Goal: Task Accomplishment & Management: Manage account settings

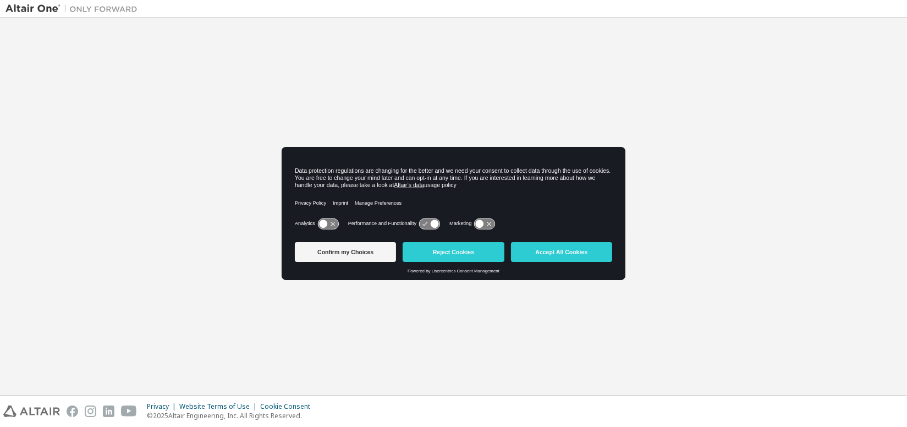
click at [496, 211] on div "Privacy Policy Imprint Manage Preferences" at bounding box center [453, 203] width 317 height 25
click at [439, 249] on button "Reject Cookies" at bounding box center [453, 252] width 101 height 20
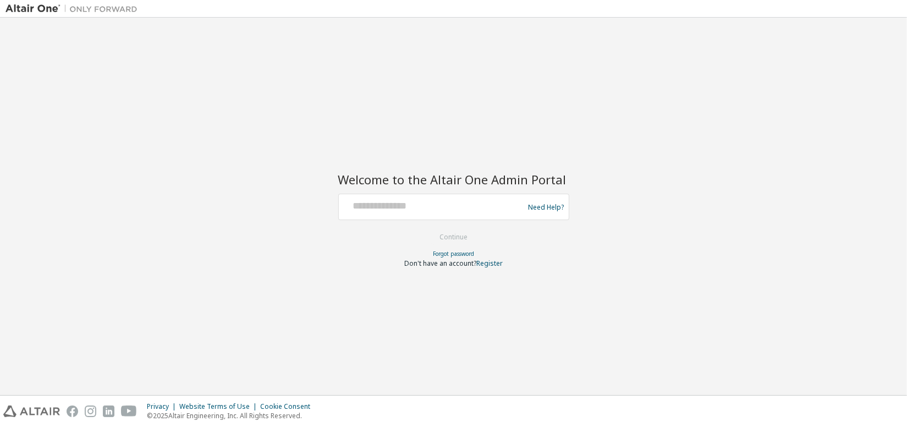
click at [438, 217] on div at bounding box center [433, 206] width 180 height 21
click at [467, 209] on input "text" at bounding box center [433, 204] width 180 height 16
paste input "**********"
type input "**********"
click at [463, 234] on button "Continue" at bounding box center [453, 237] width 51 height 17
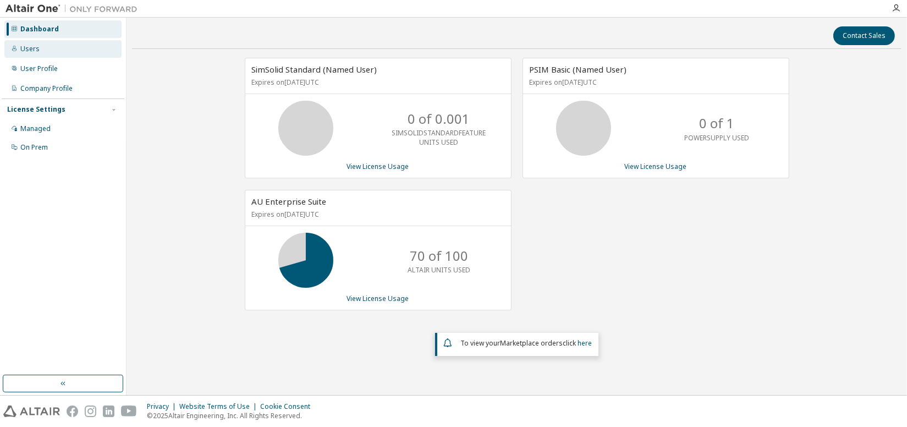
click at [37, 48] on div "Users" at bounding box center [29, 49] width 19 height 9
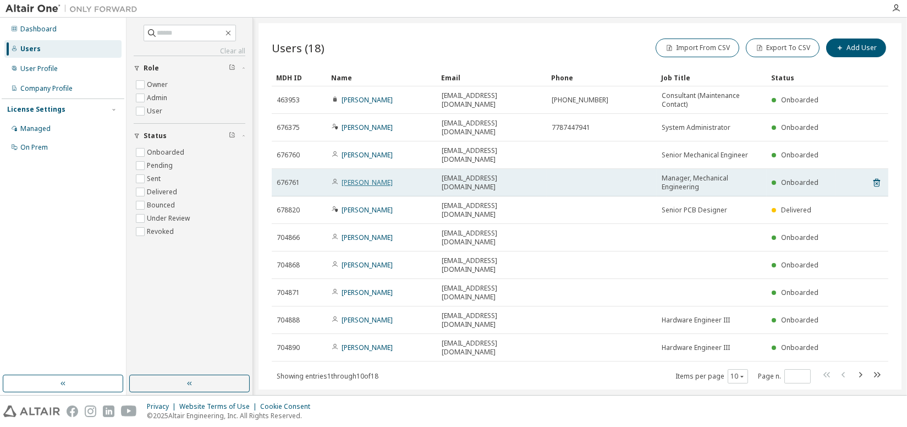
click at [374, 178] on link "[PERSON_NAME]" at bounding box center [367, 182] width 51 height 9
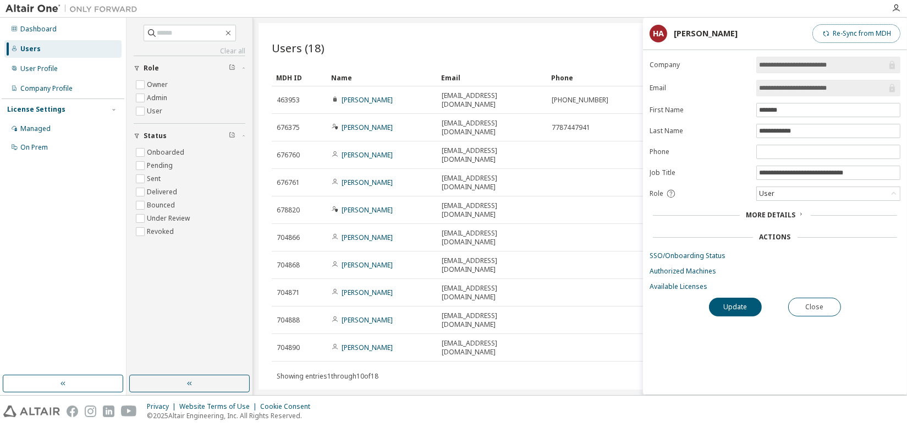
click at [859, 34] on button "Re-Sync from MDH" at bounding box center [856, 33] width 88 height 19
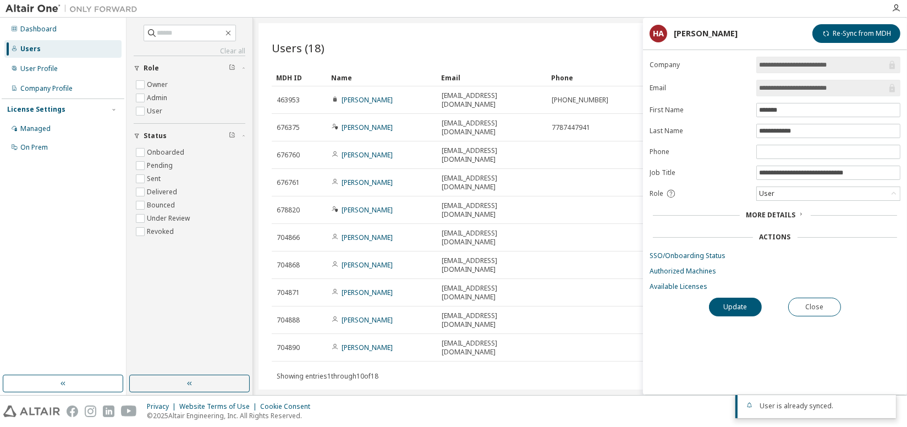
click at [794, 212] on span "More Details" at bounding box center [771, 214] width 50 height 9
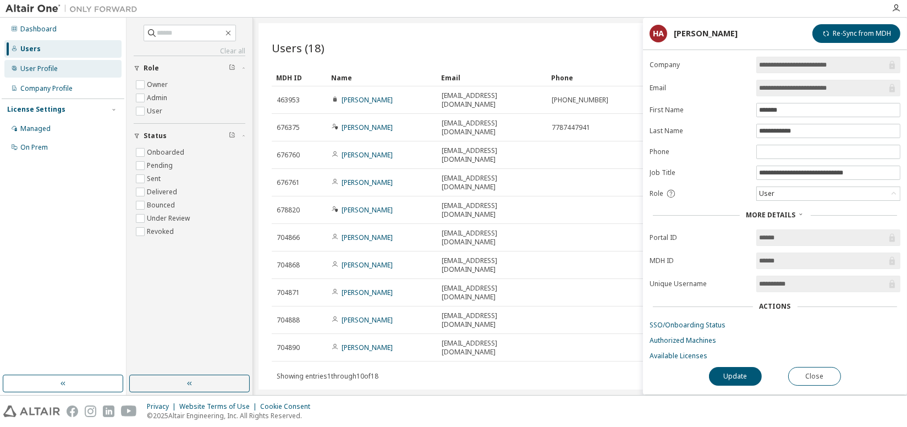
click at [31, 72] on div "User Profile" at bounding box center [38, 68] width 37 height 9
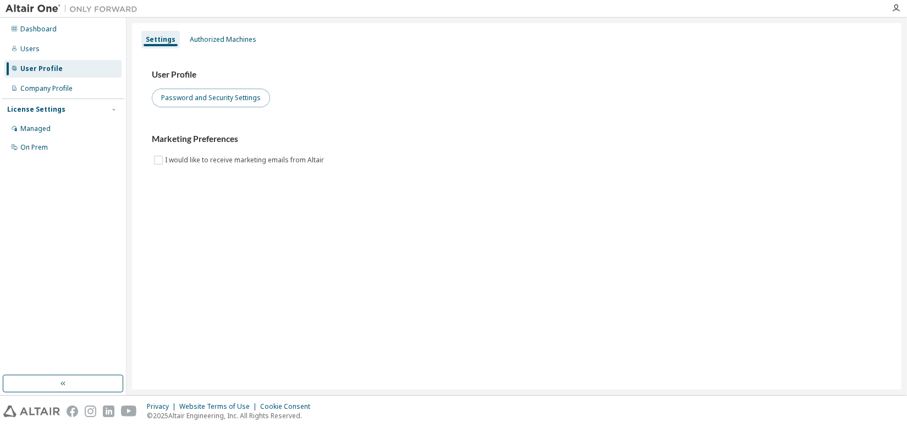
click at [230, 100] on button "Password and Security Settings" at bounding box center [211, 98] width 118 height 19
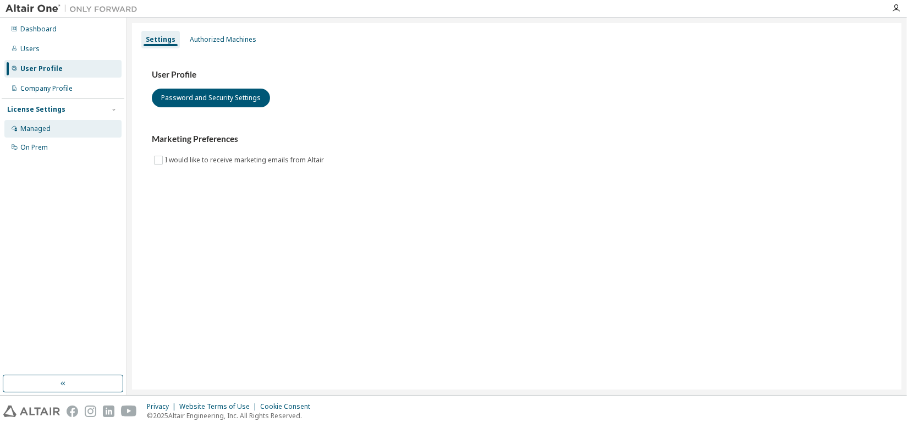
click at [45, 129] on div "Managed" at bounding box center [35, 128] width 30 height 9
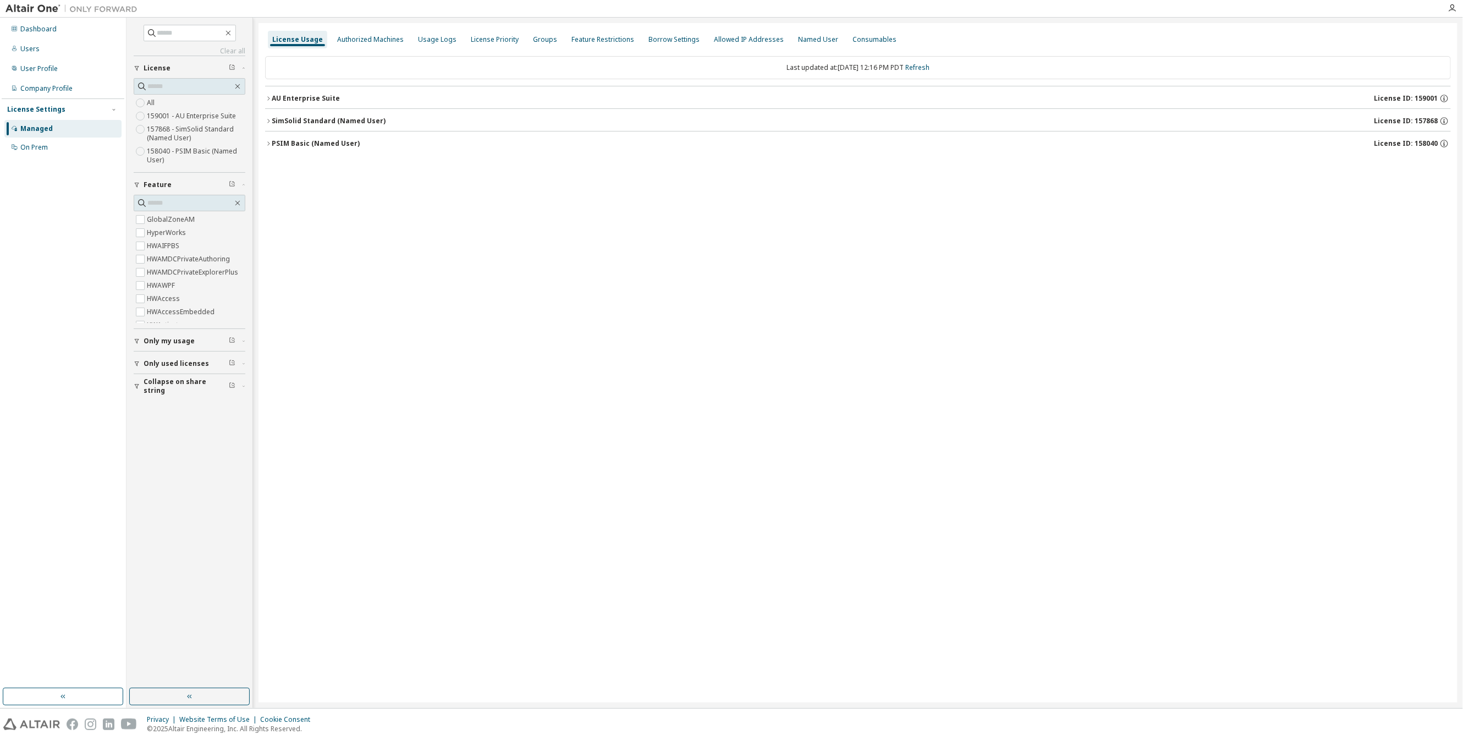
click at [337, 118] on div "SimSolid Standard (Named User)" at bounding box center [329, 121] width 114 height 9
click at [798, 35] on div "Named User" at bounding box center [818, 39] width 40 height 9
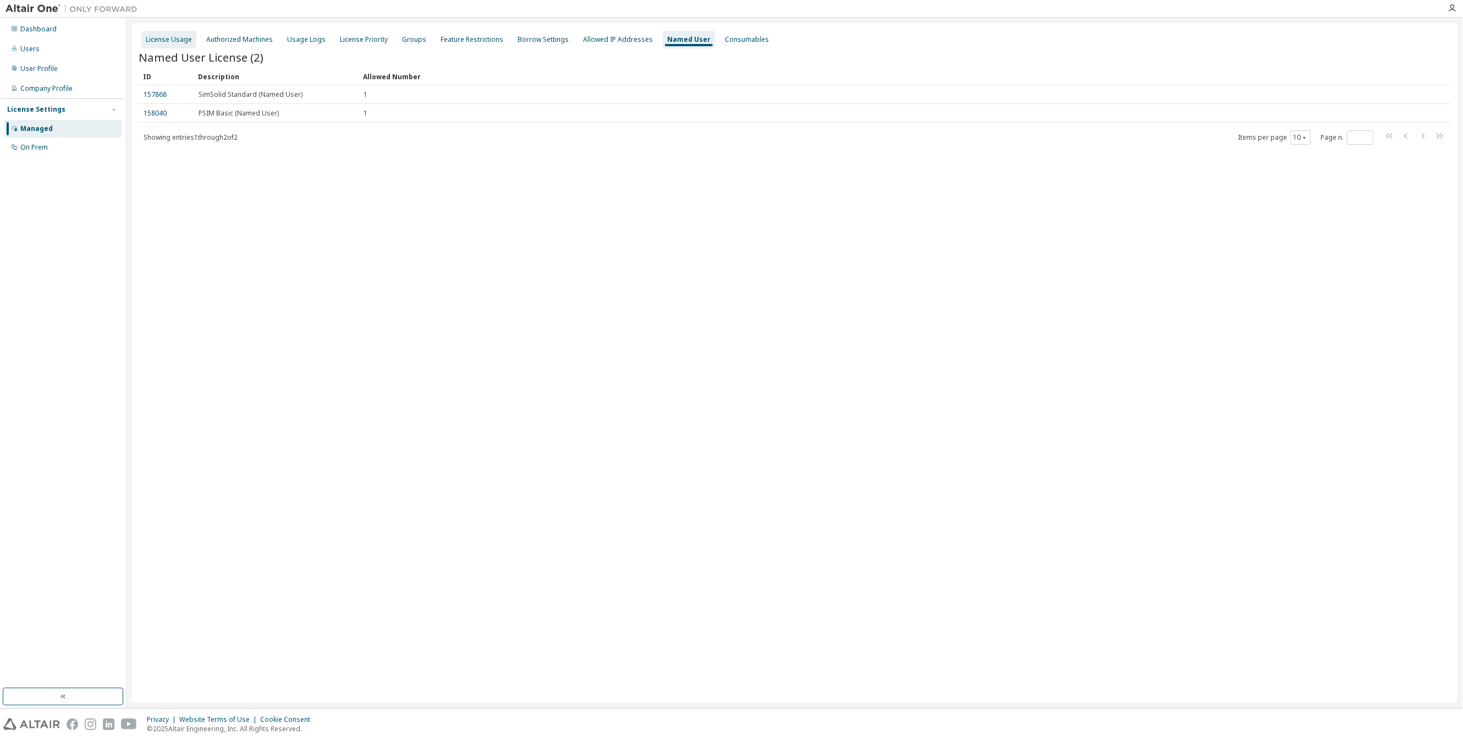
click at [175, 40] on div "License Usage" at bounding box center [169, 39] width 46 height 9
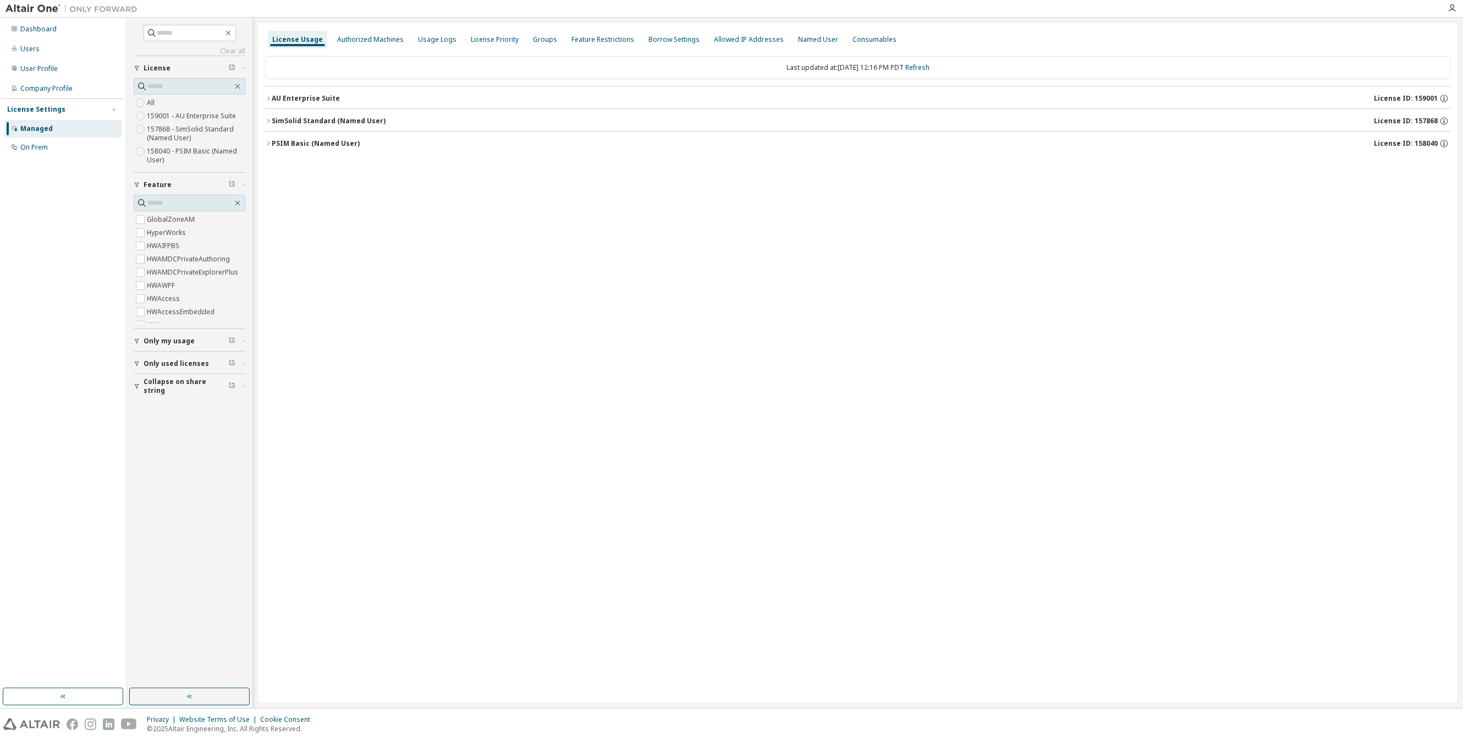
click at [266, 140] on icon "button" at bounding box center [268, 143] width 7 height 7
click at [269, 119] on icon "button" at bounding box center [268, 121] width 7 height 7
click at [294, 142] on div "SimSolidStandardFeature" at bounding box center [331, 144] width 99 height 10
click at [488, 39] on div "License Priority" at bounding box center [495, 39] width 48 height 9
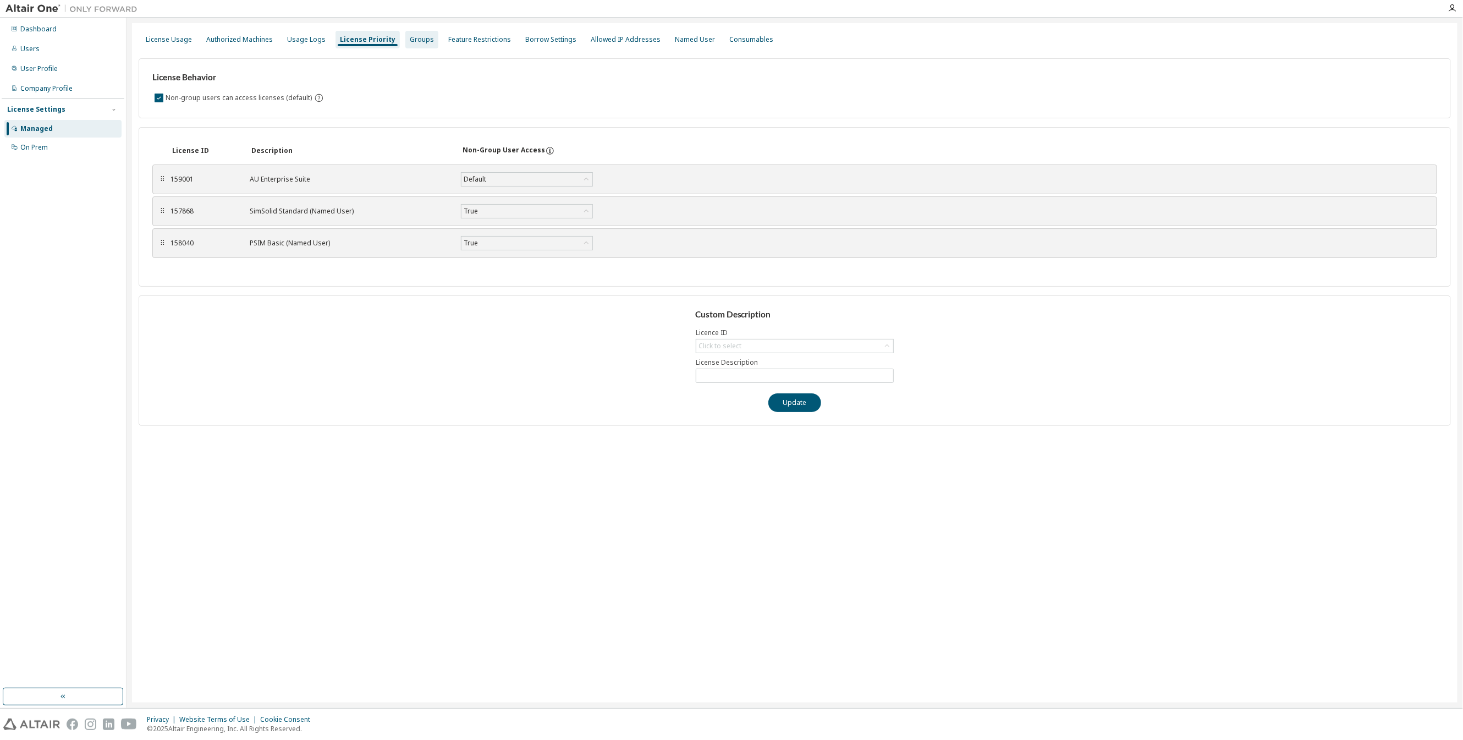
click at [412, 40] on div "Groups" at bounding box center [422, 39] width 24 height 9
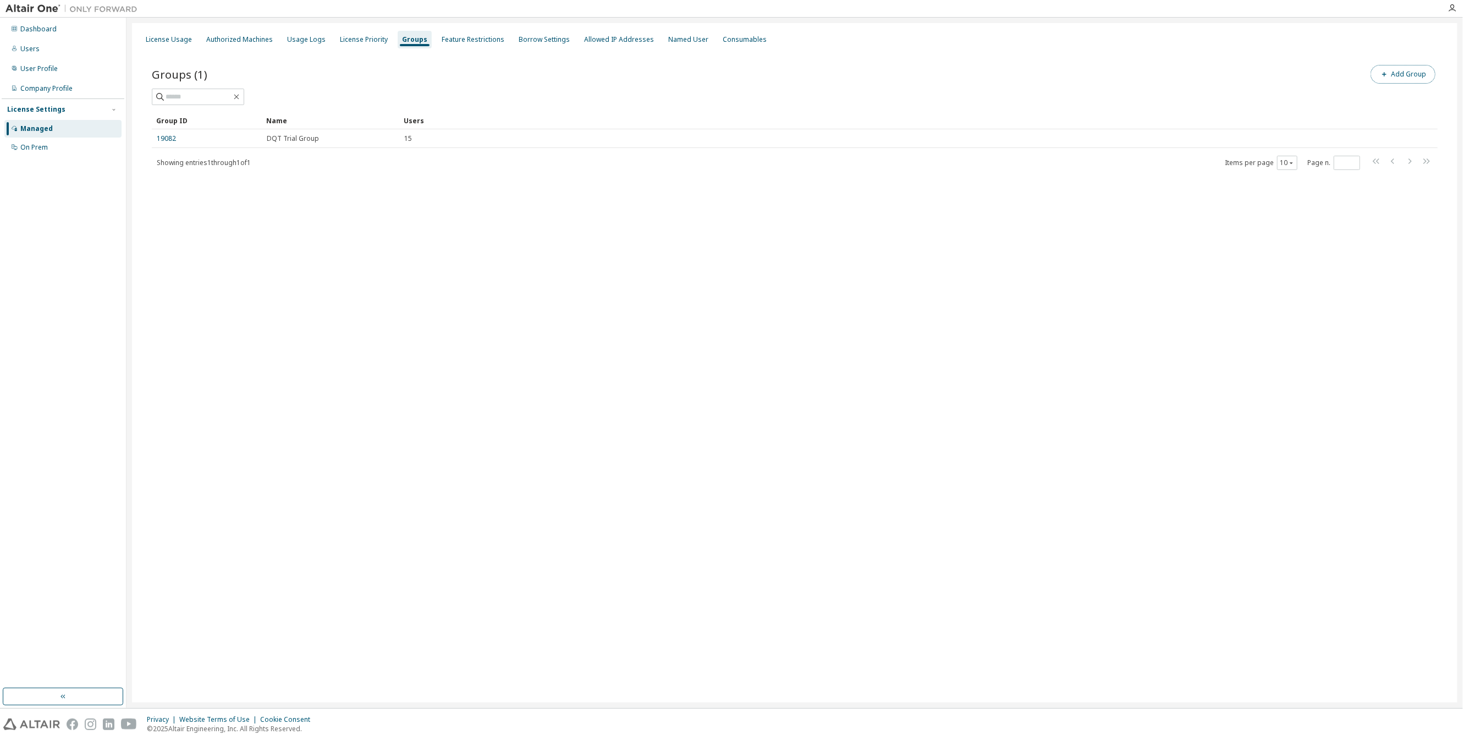
click at [906, 75] on button "Add Group" at bounding box center [1403, 74] width 65 height 19
click at [906, 83] on input "text" at bounding box center [1330, 83] width 245 height 9
type input "**********"
click at [906, 108] on button "Add" at bounding box center [1430, 106] width 53 height 19
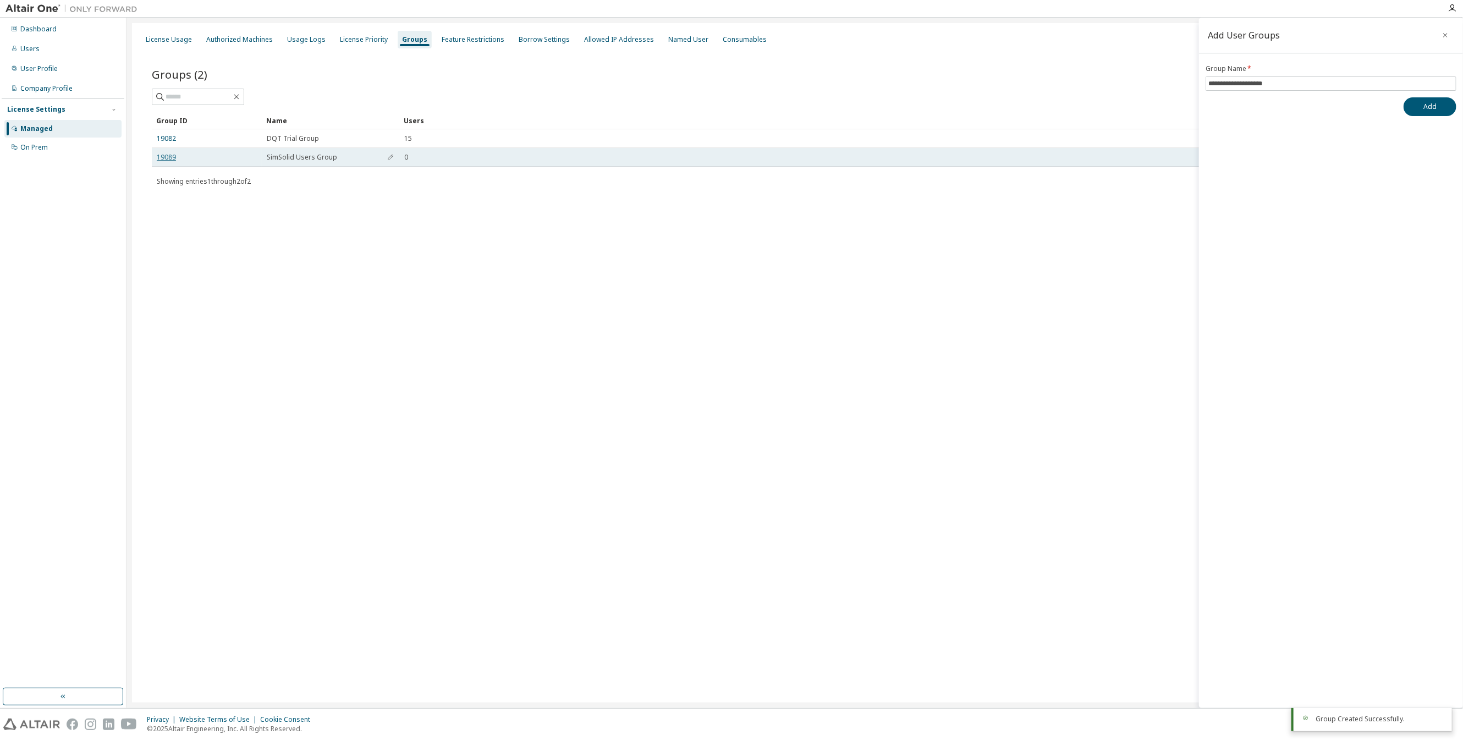
click at [172, 155] on link "19089" at bounding box center [166, 157] width 19 height 9
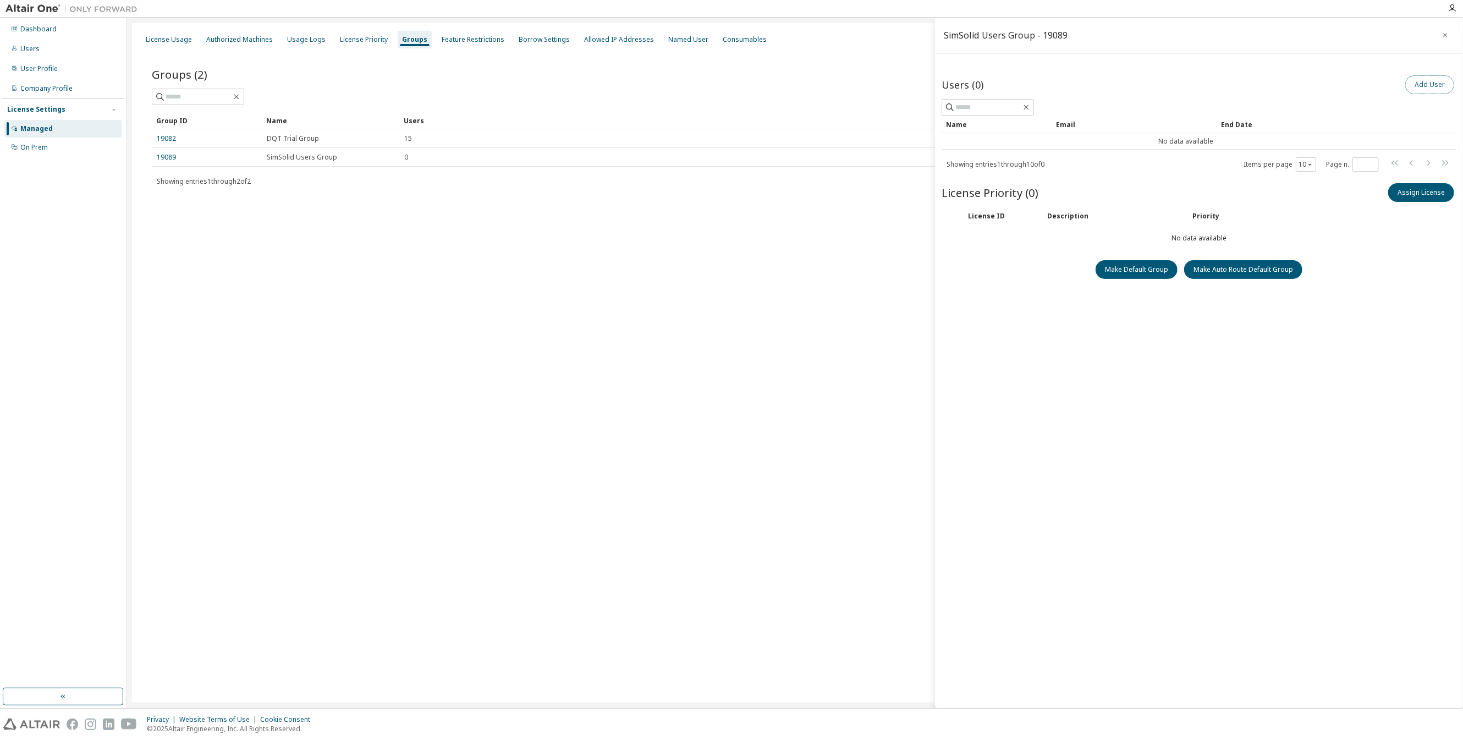
click at [906, 82] on button "Add User" at bounding box center [1429, 84] width 49 height 19
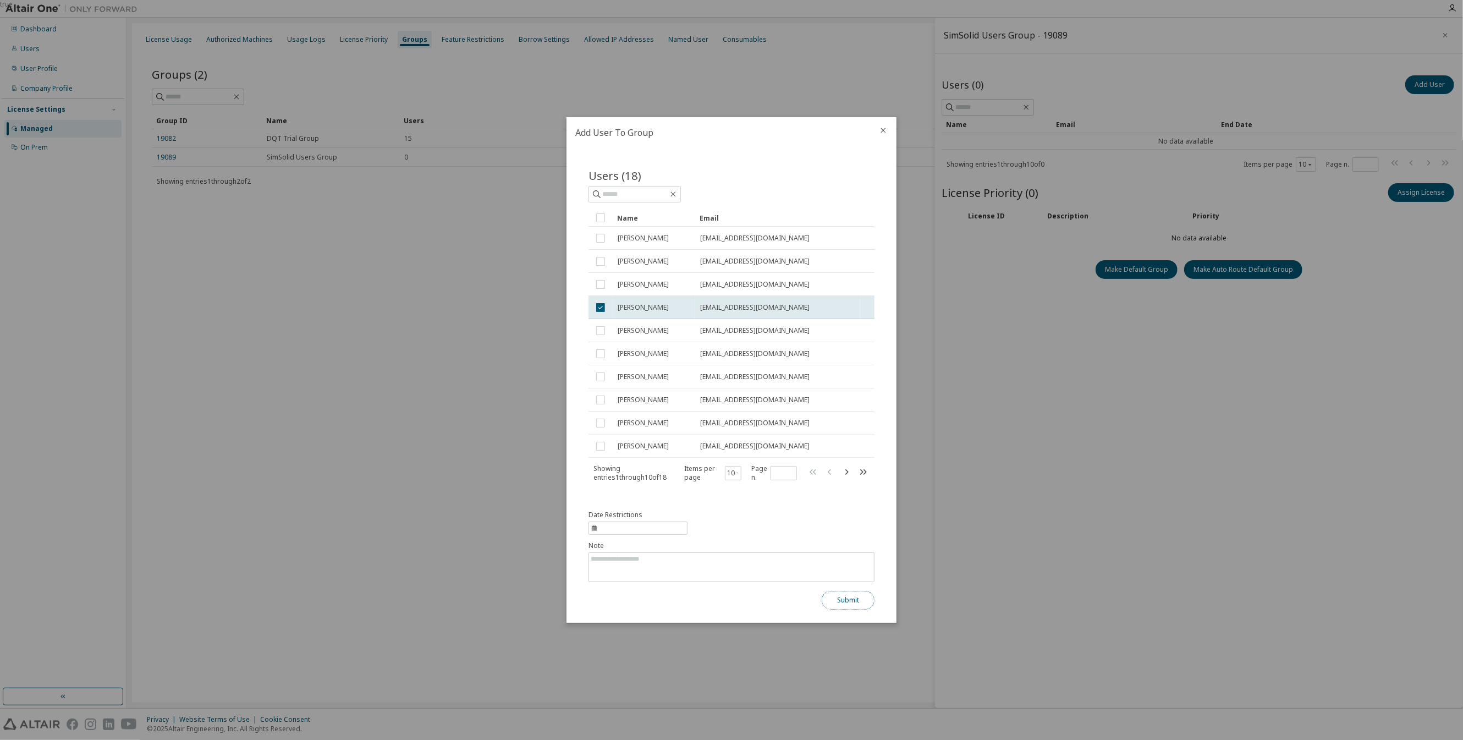
click at [849, 426] on button "Submit" at bounding box center [848, 600] width 53 height 19
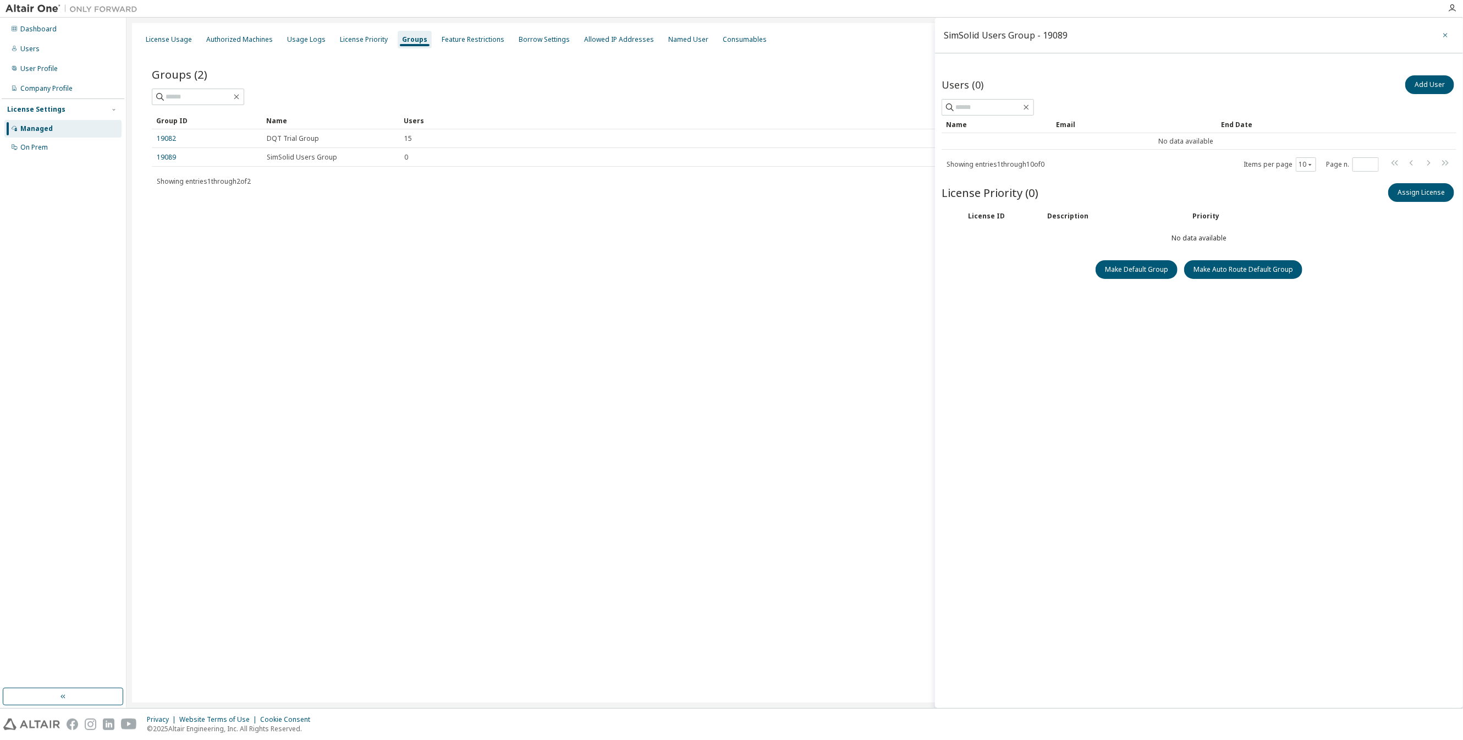
click at [906, 34] on icon "button" at bounding box center [1446, 35] width 8 height 9
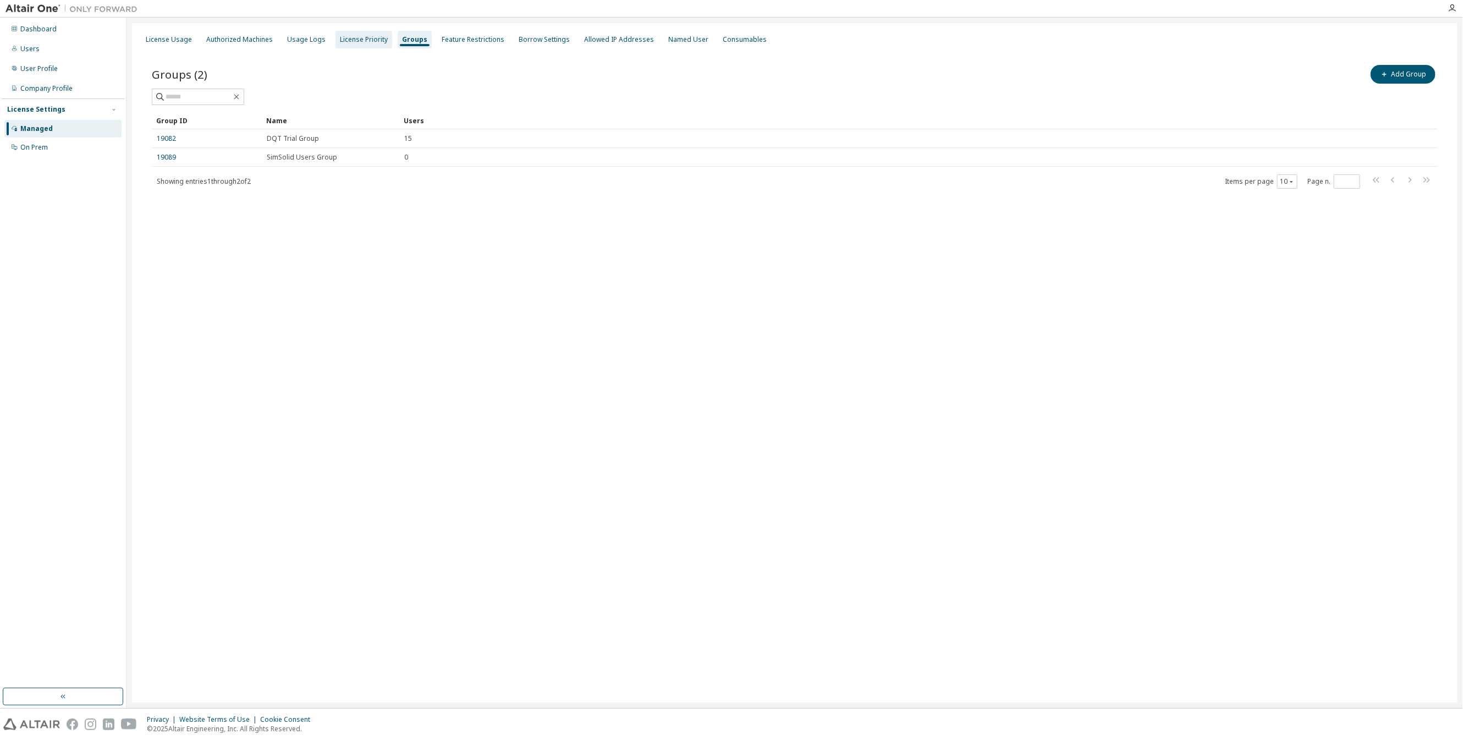
click at [365, 37] on div "License Priority" at bounding box center [364, 39] width 48 height 9
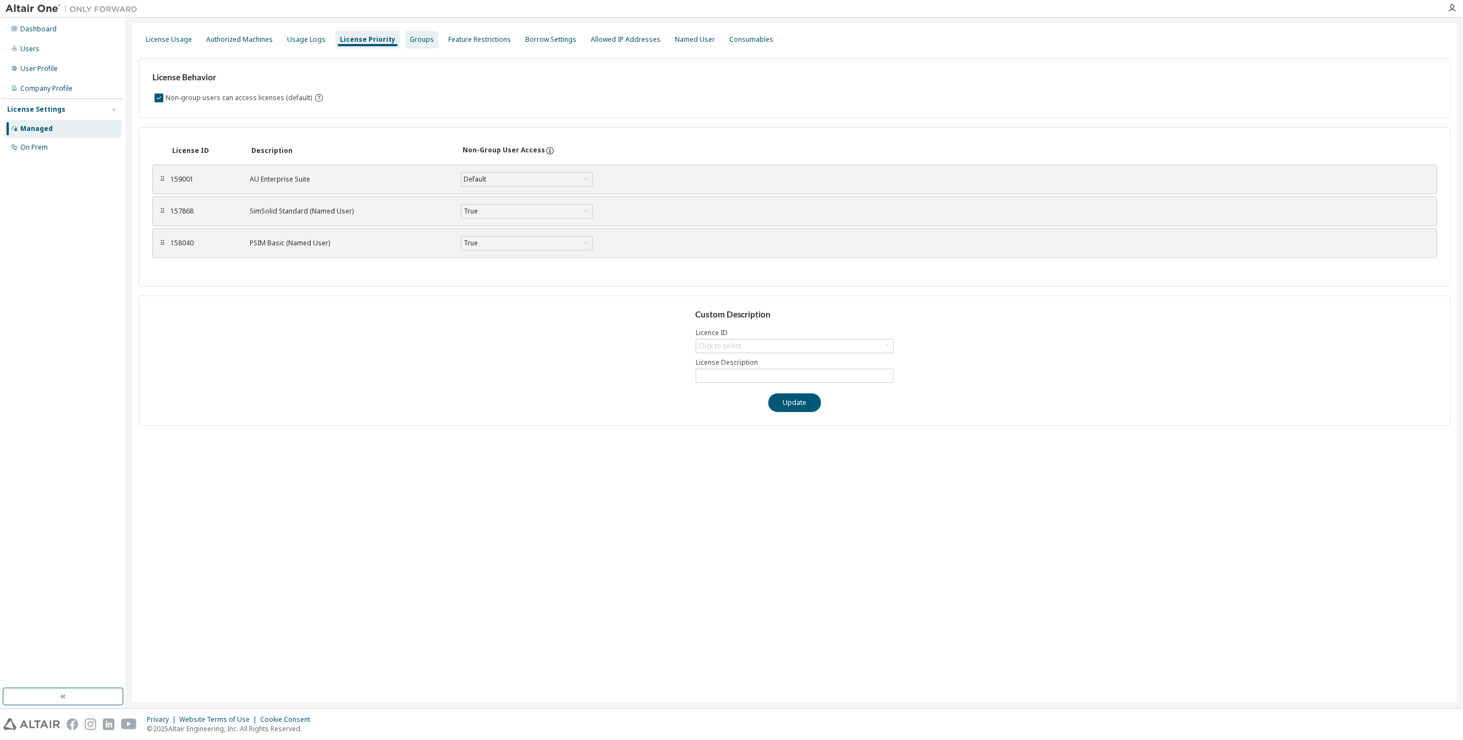
click at [410, 39] on div "Groups" at bounding box center [422, 39] width 24 height 9
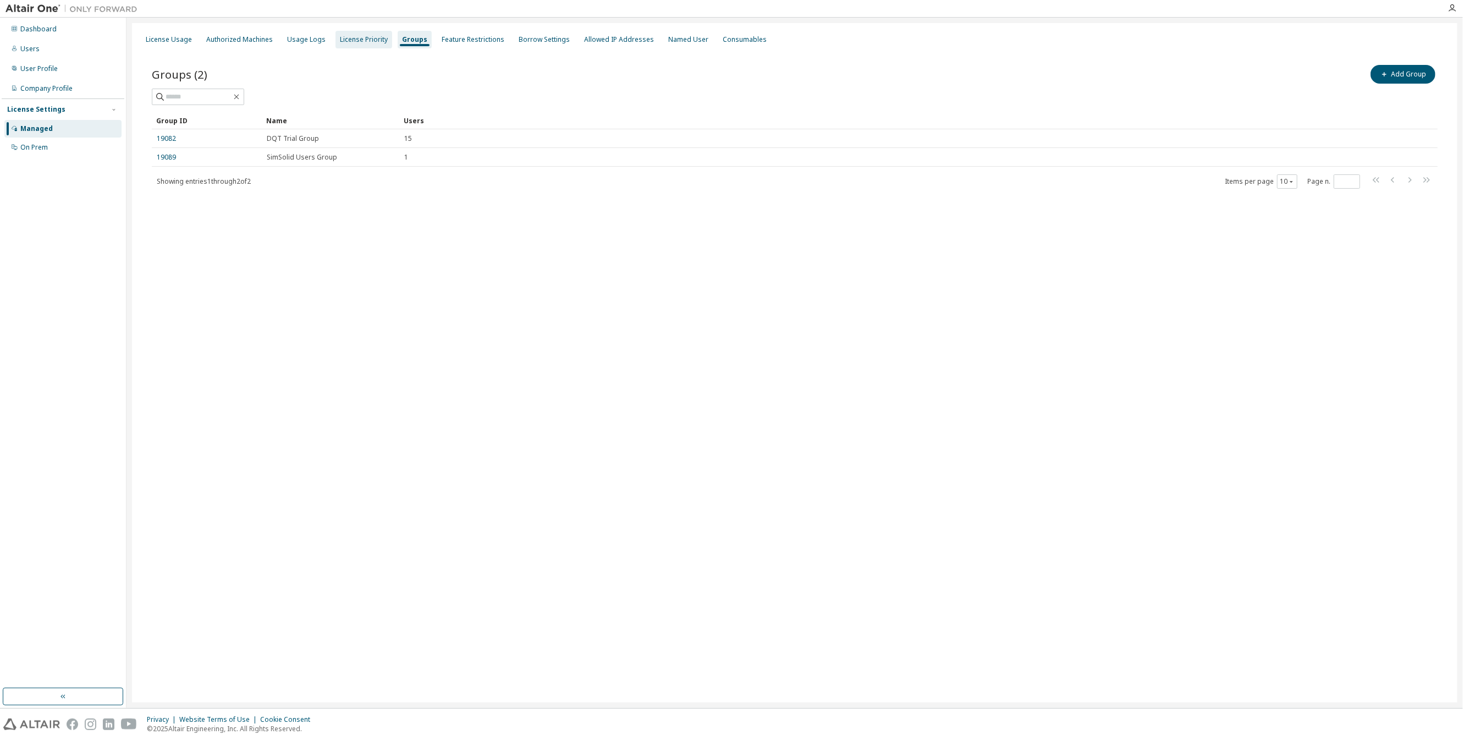
click at [354, 48] on div "License Priority" at bounding box center [364, 40] width 57 height 18
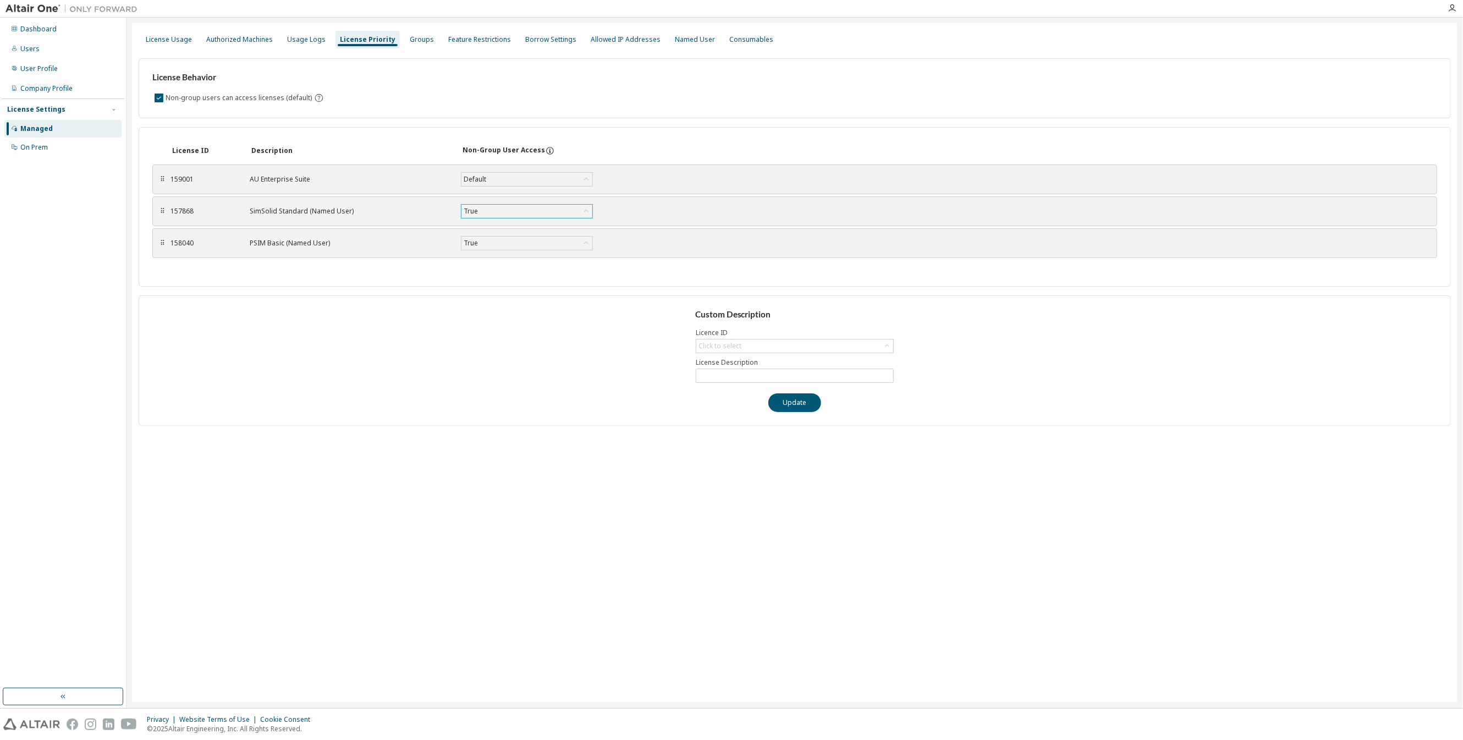
click at [552, 209] on div "True" at bounding box center [526, 211] width 131 height 13
click at [541, 251] on li "False" at bounding box center [525, 253] width 129 height 14
click at [636, 208] on button "Save" at bounding box center [632, 211] width 53 height 19
click at [304, 212] on div "SimSolid Standard (Named User)" at bounding box center [349, 211] width 198 height 9
click at [162, 39] on div "License Usage" at bounding box center [169, 39] width 46 height 9
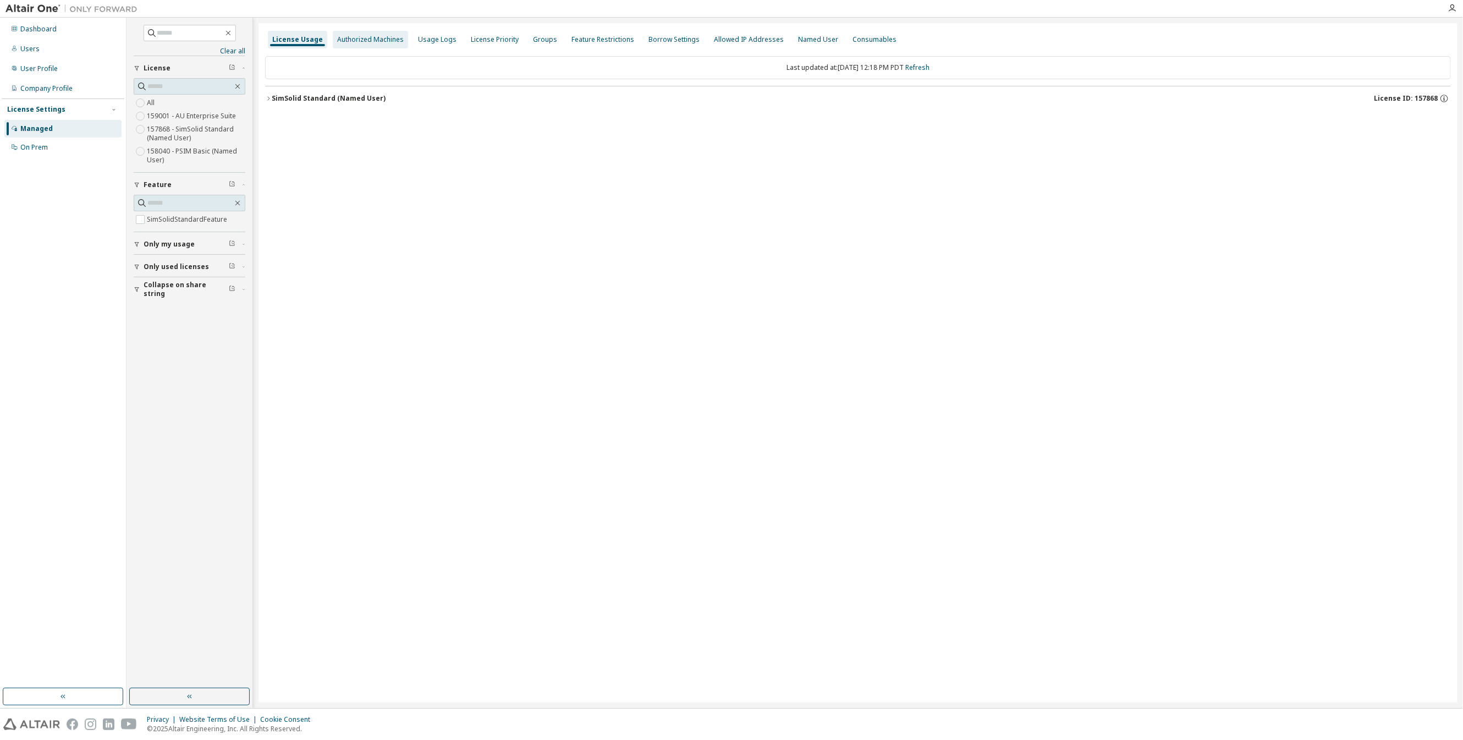
click at [348, 40] on div "Authorized Machines" at bounding box center [370, 39] width 67 height 9
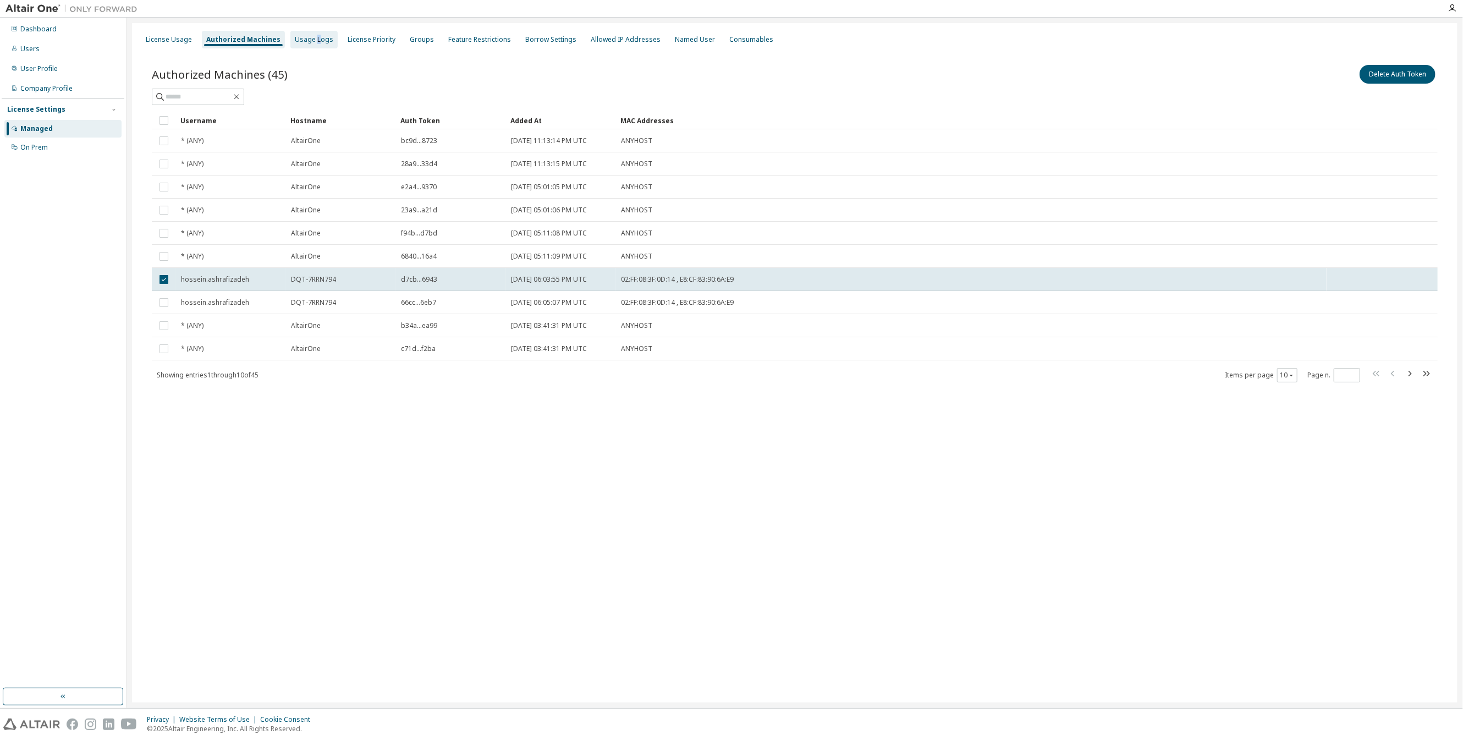
click at [310, 41] on div "Usage Logs" at bounding box center [314, 39] width 39 height 9
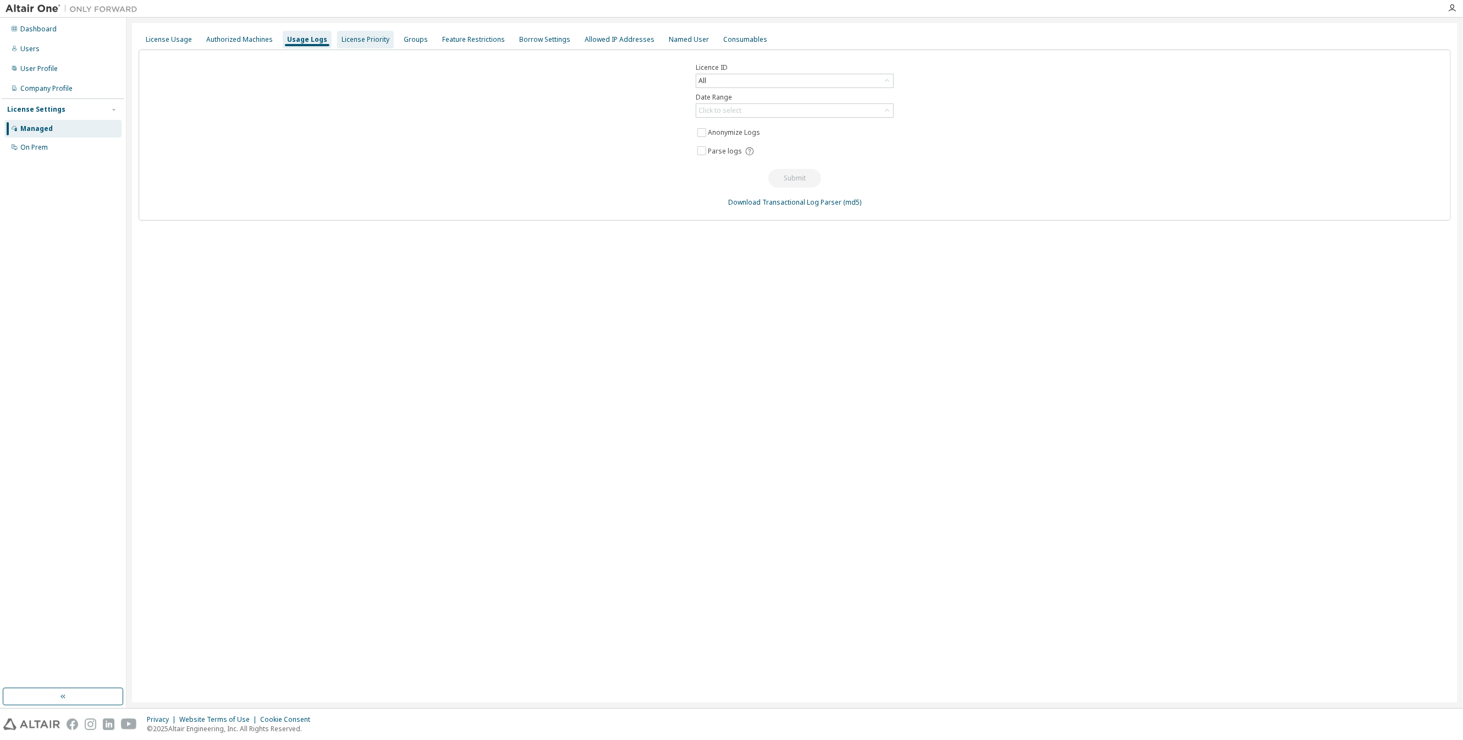
click at [347, 43] on div "License Priority" at bounding box center [366, 39] width 48 height 9
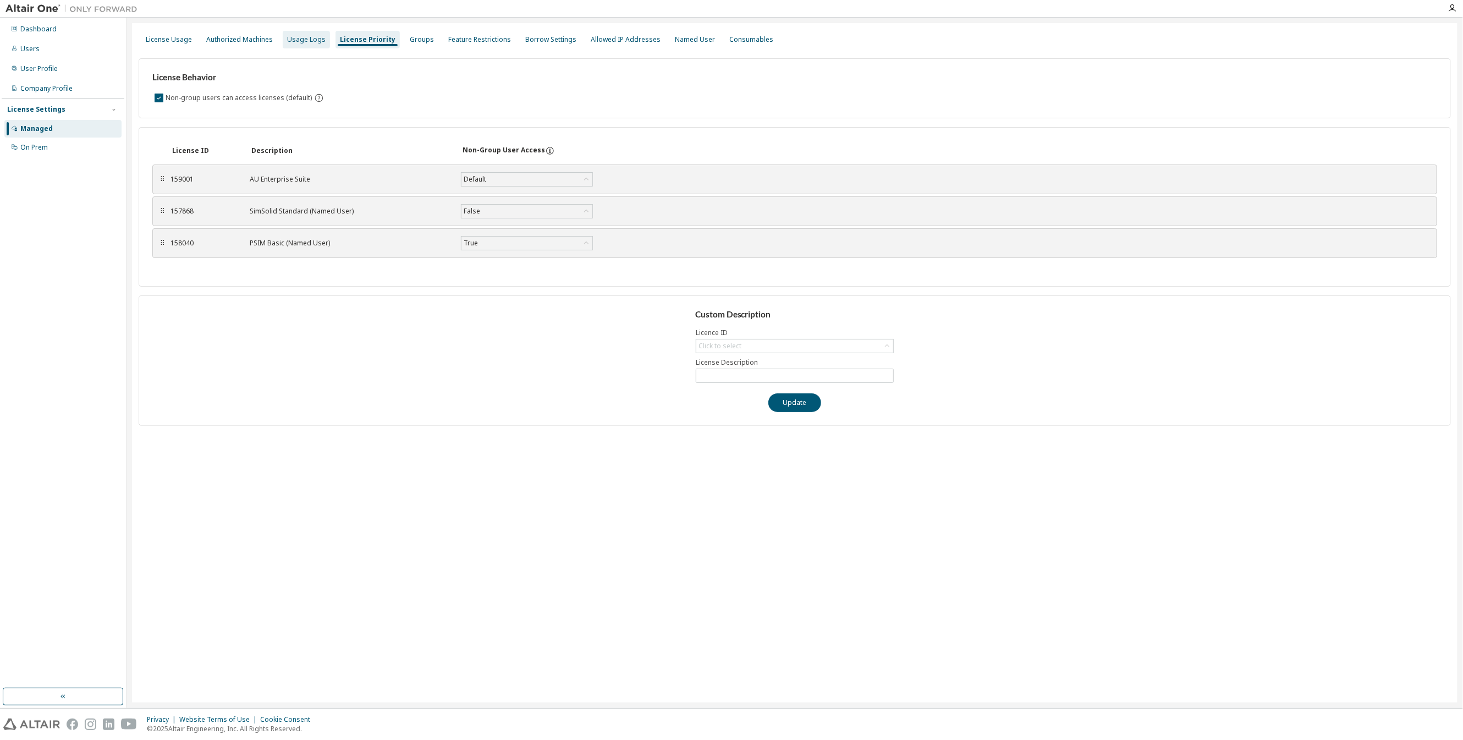
click at [309, 43] on div "Usage Logs" at bounding box center [306, 39] width 39 height 9
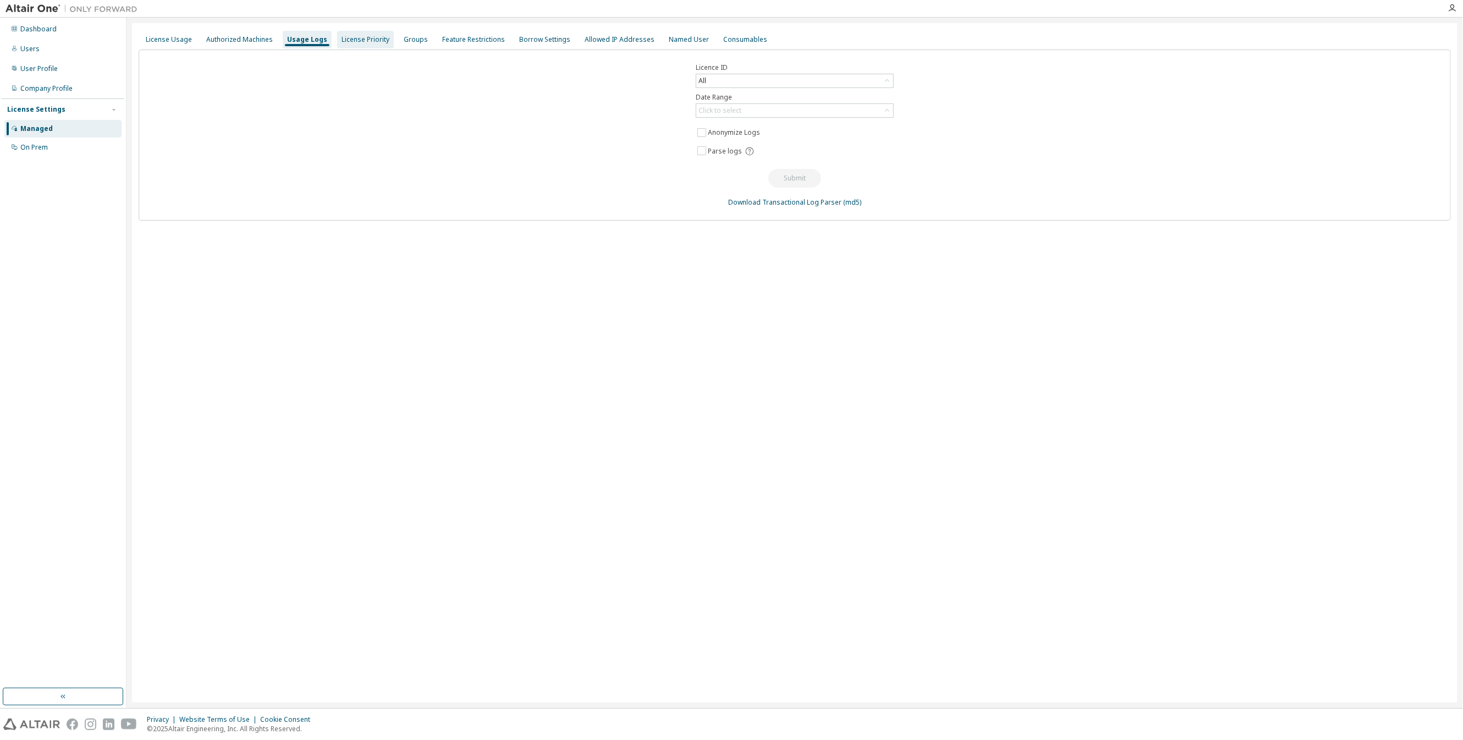
click at [356, 40] on div "License Priority" at bounding box center [366, 39] width 48 height 9
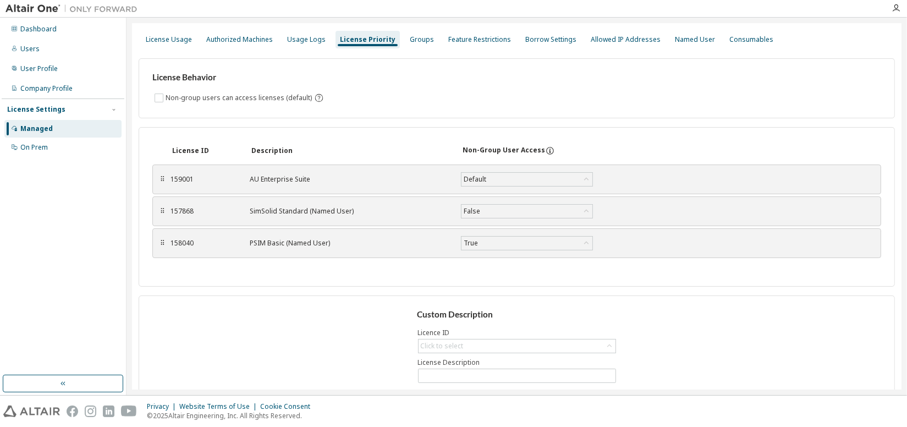
click at [436, 212] on div "SimSolid Standard (Named User)" at bounding box center [349, 211] width 198 height 9
click at [415, 39] on div "Groups" at bounding box center [422, 39] width 24 height 9
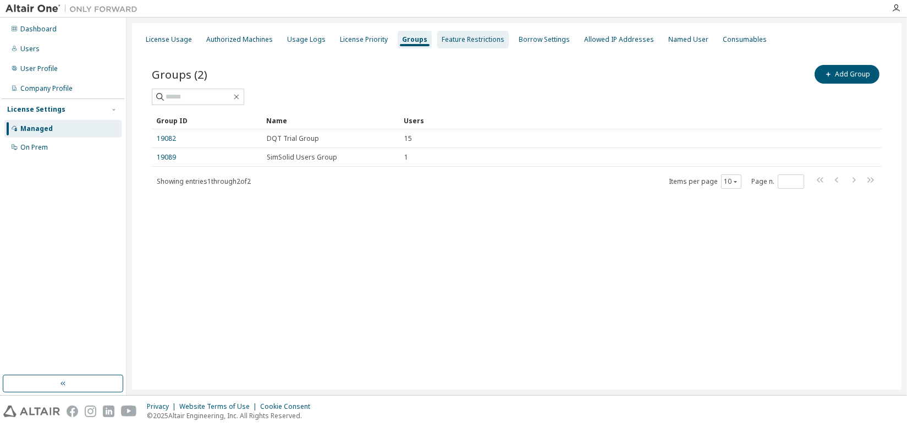
click at [452, 39] on div "Feature Restrictions" at bounding box center [473, 39] width 63 height 9
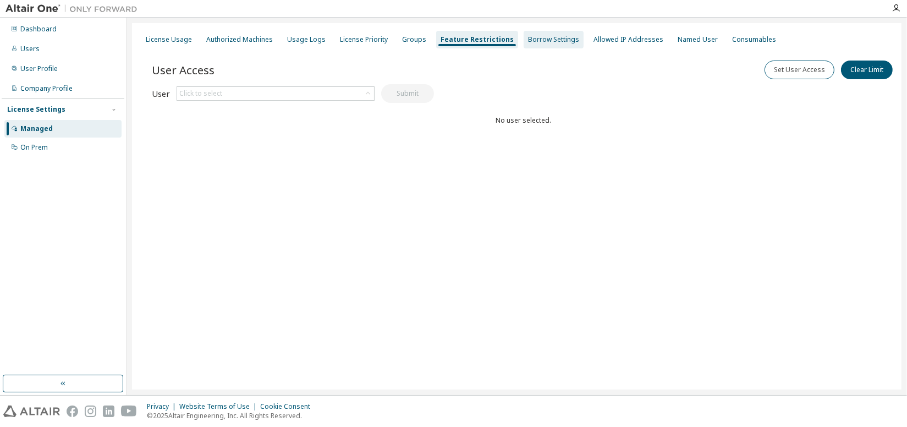
click at [531, 41] on div "Borrow Settings" at bounding box center [553, 39] width 51 height 9
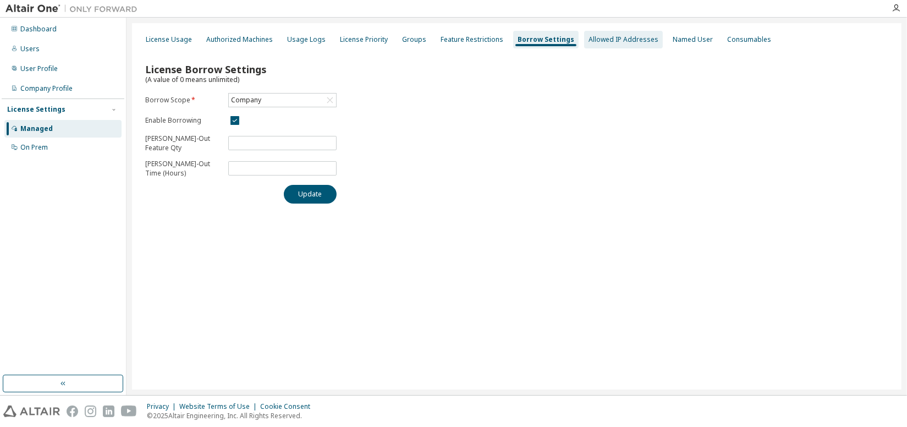
click at [592, 46] on div "Allowed IP Addresses" at bounding box center [623, 40] width 79 height 18
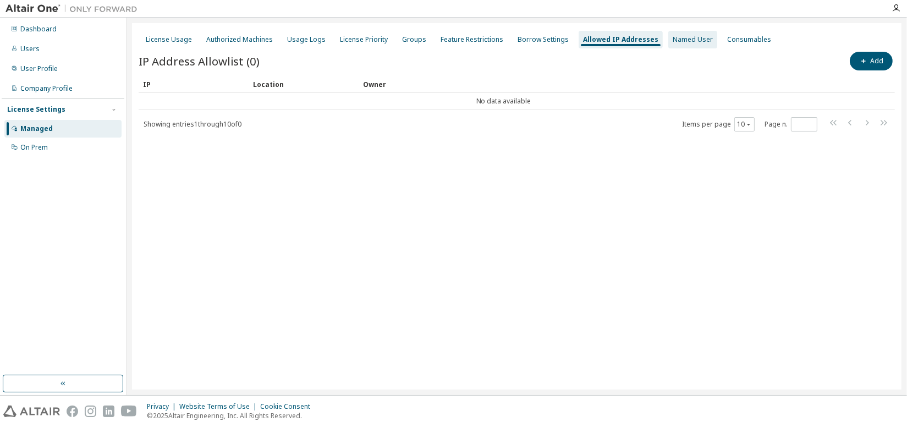
click at [677, 43] on div "Named User" at bounding box center [693, 39] width 40 height 9
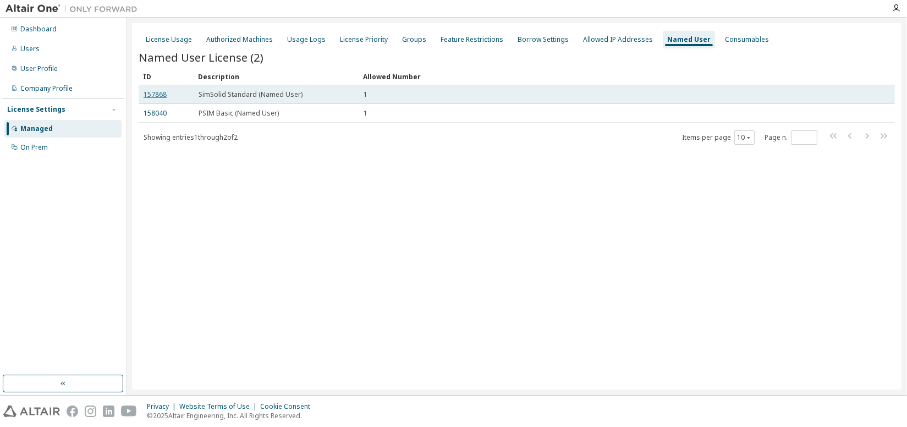
click at [156, 94] on link "157868" at bounding box center [155, 94] width 23 height 9
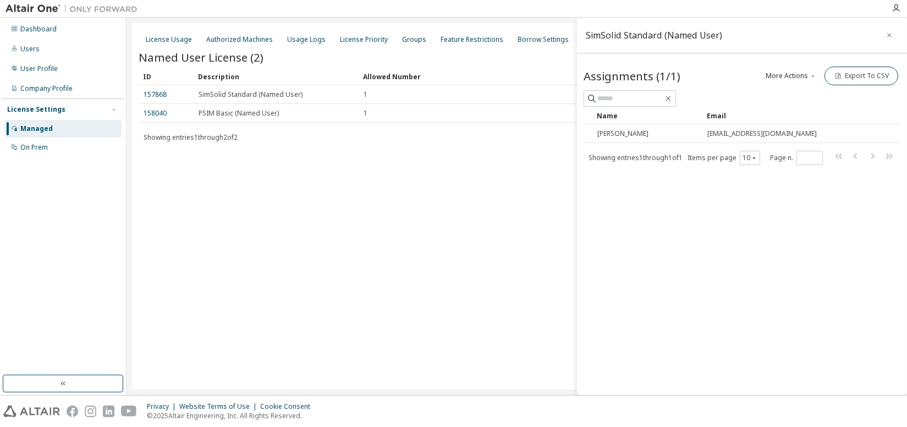
click at [808, 77] on button "More Actions" at bounding box center [791, 76] width 53 height 19
click at [803, 91] on div "Add" at bounding box center [805, 94] width 69 height 15
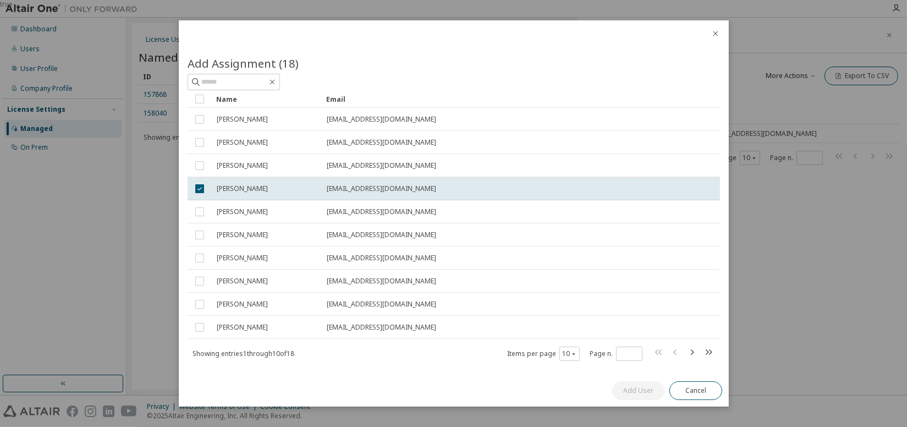
click at [716, 32] on icon "close" at bounding box center [715, 33] width 9 height 9
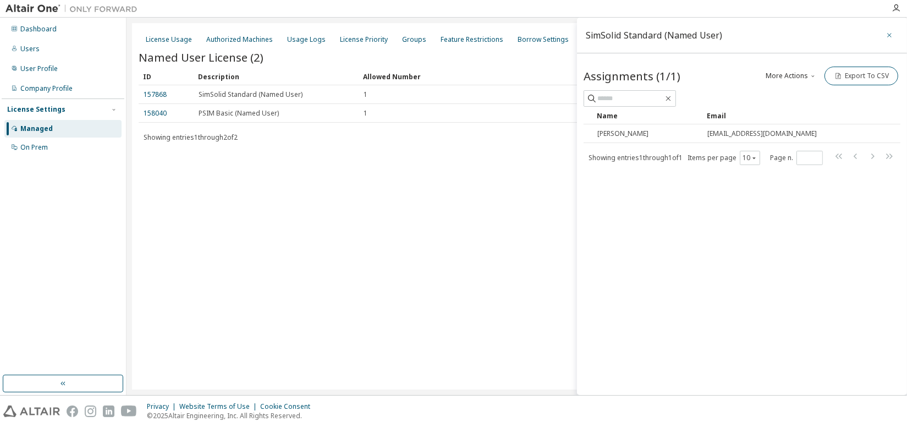
click at [888, 34] on icon "button" at bounding box center [889, 35] width 4 height 4
